Goal: Find specific page/section: Find specific page/section

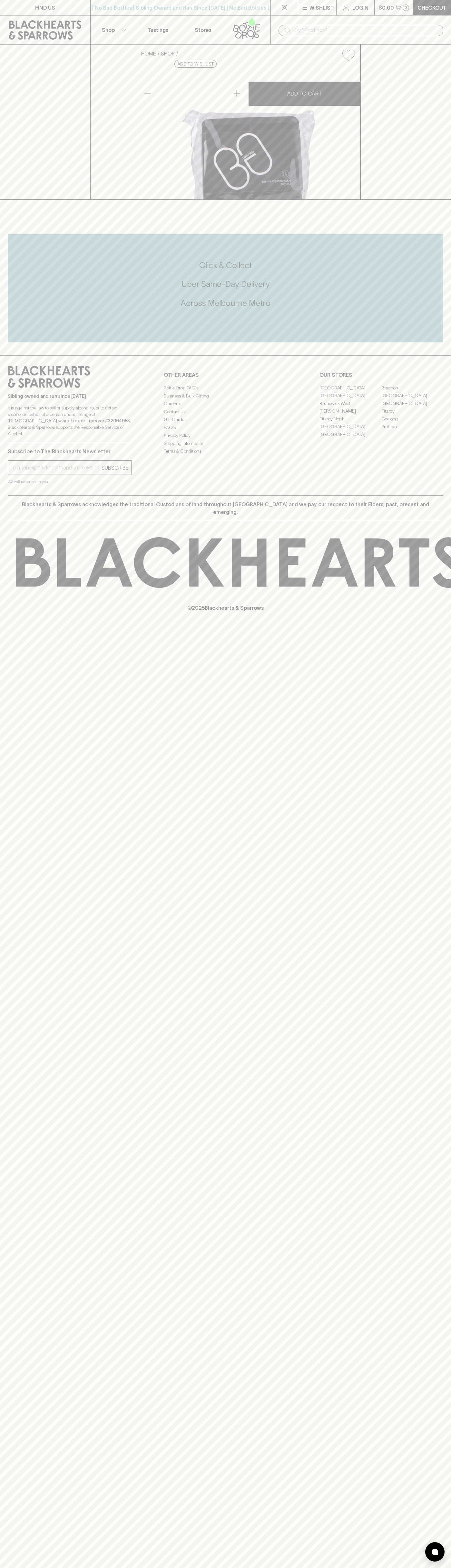
click at [131, 14] on div "| No Bad Bottles | Sibling Owned and Run Since 2006 | No Bad Bottles | Sibling …" at bounding box center [181, 8] width 181 height 15
click at [420, 1036] on div "FIND US | No Bad Bottles | Sibling Owned and Run Since 2006 | No Bad Bottles | …" at bounding box center [225, 784] width 451 height 1568
click at [61, 1567] on html "FIND US | No Bad Bottles | Sibling Owned and Run Since 2006 | No Bad Bottles | …" at bounding box center [225, 784] width 451 height 1568
click at [15, 1393] on div "FIND US | No Bad Bottles | Sibling Owned and Run Since 2006 | No Bad Bottles | …" at bounding box center [225, 784] width 451 height 1568
